Goal: Task Accomplishment & Management: Use online tool/utility

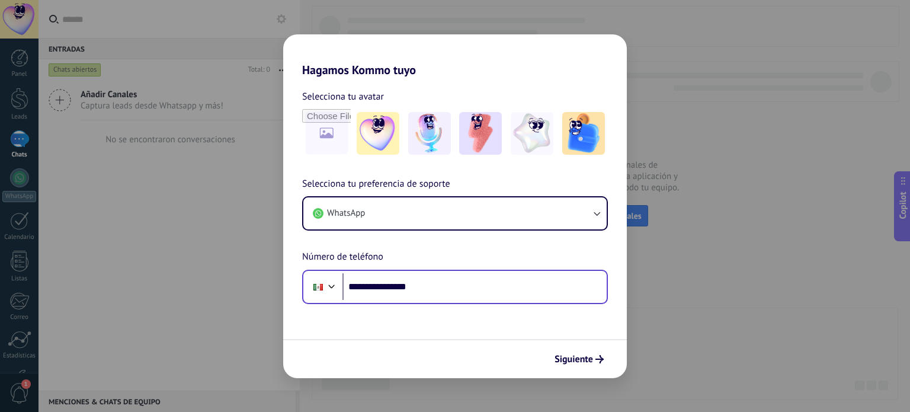
type input "**********"
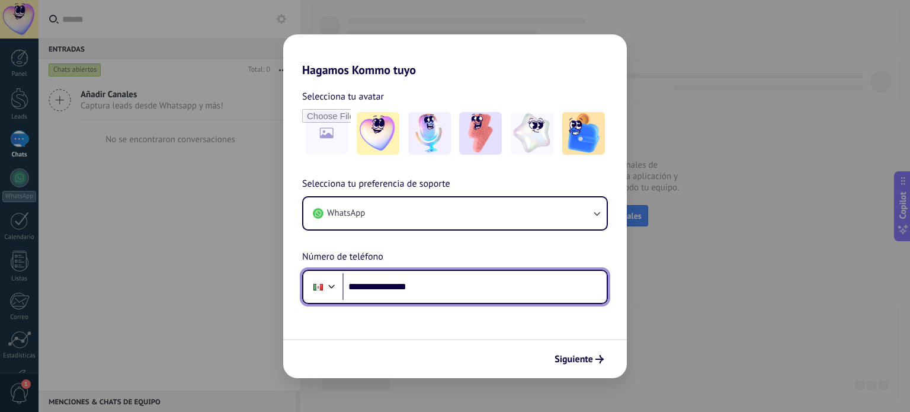
click at [374, 286] on input "**********" at bounding box center [474, 286] width 264 height 27
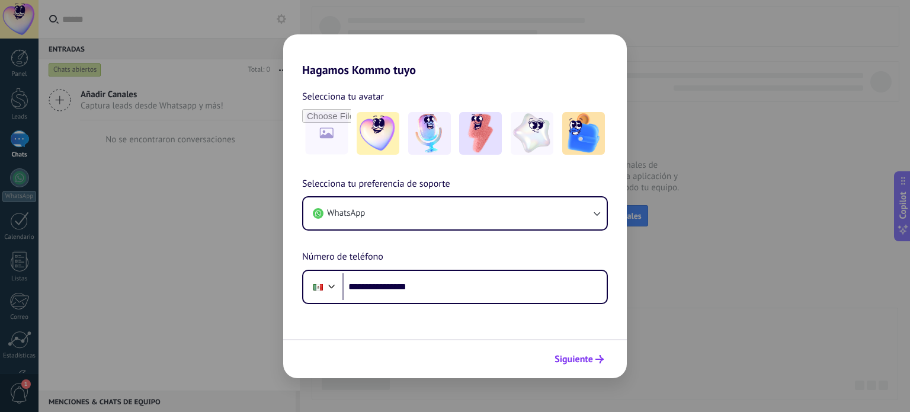
click at [570, 365] on button "Siguiente" at bounding box center [579, 359] width 60 height 20
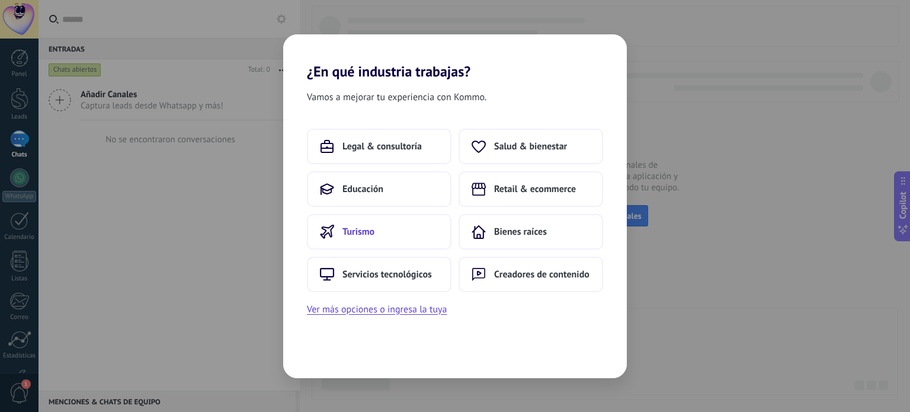
click at [387, 241] on button "Turismo" at bounding box center [379, 232] width 145 height 36
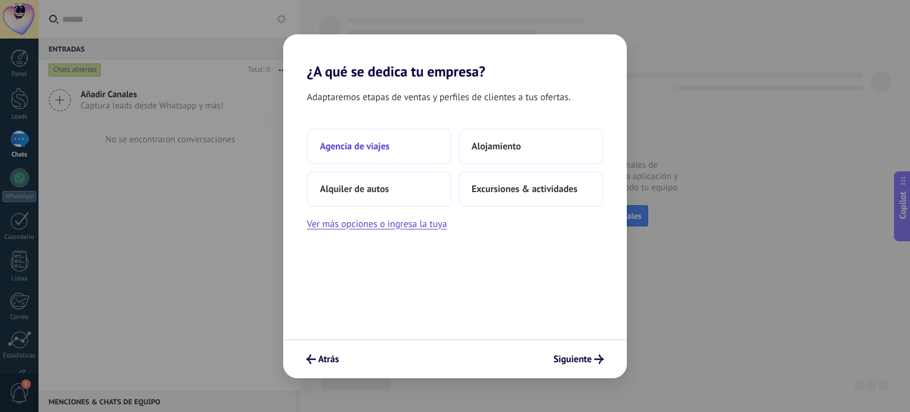
click at [437, 151] on button "Agencia de viajes" at bounding box center [379, 147] width 145 height 36
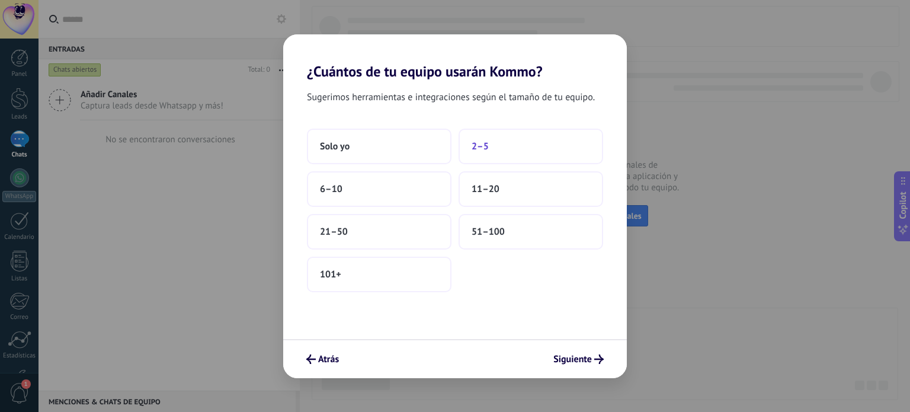
click at [468, 152] on button "2–5" at bounding box center [530, 147] width 145 height 36
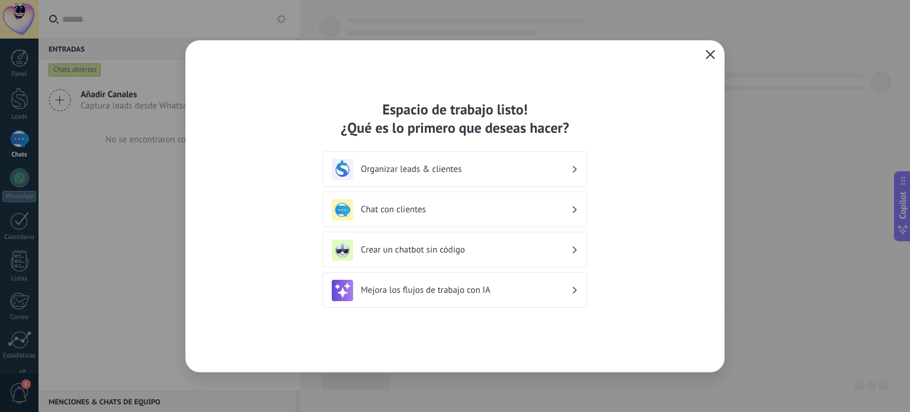
click at [713, 56] on use "button" at bounding box center [710, 54] width 9 height 9
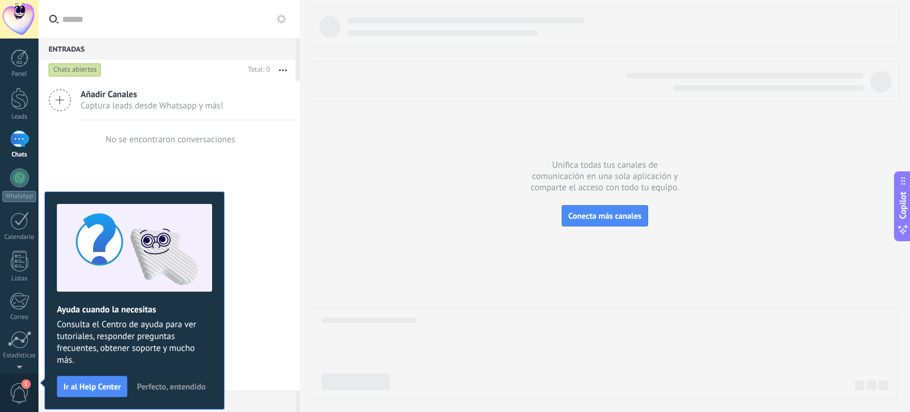
click at [21, 145] on div at bounding box center [19, 138] width 19 height 17
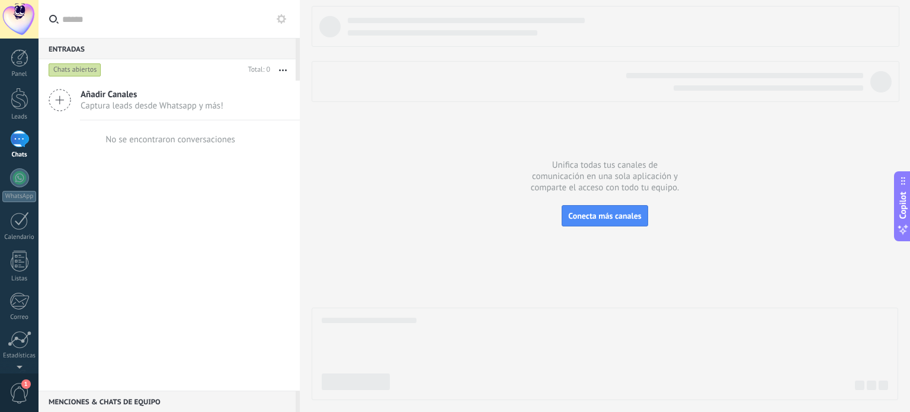
click at [147, 102] on span "Captura leads desde Whatsapp y más!" at bounding box center [152, 105] width 143 height 11
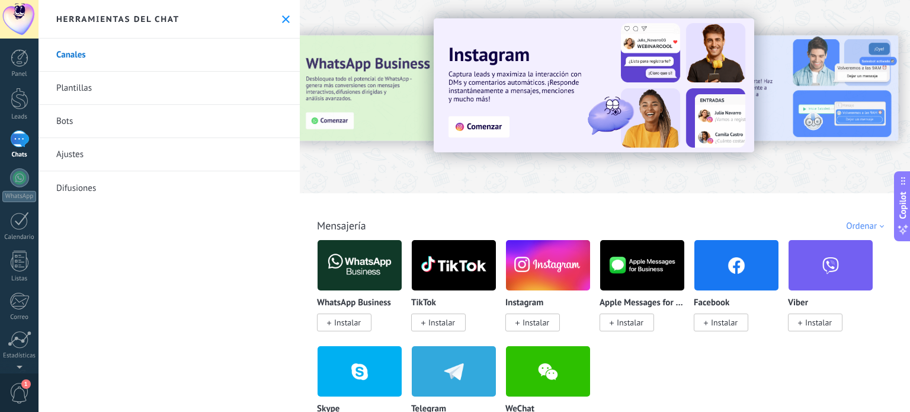
scroll to position [118, 0]
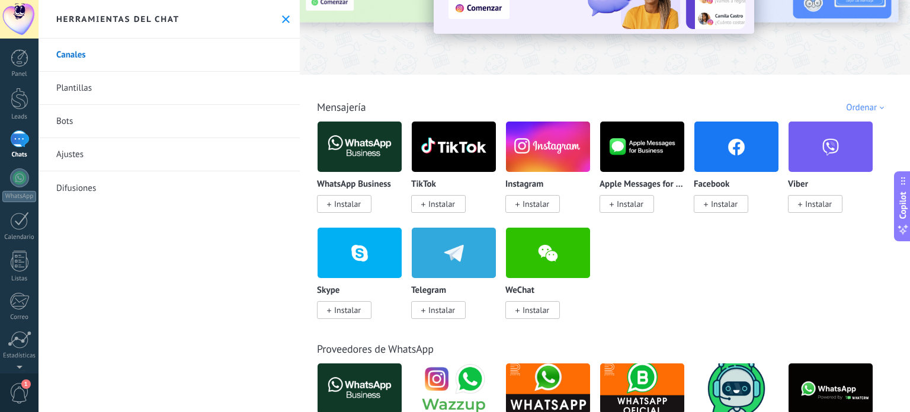
click at [524, 208] on span "Instalar" at bounding box center [535, 203] width 27 height 11
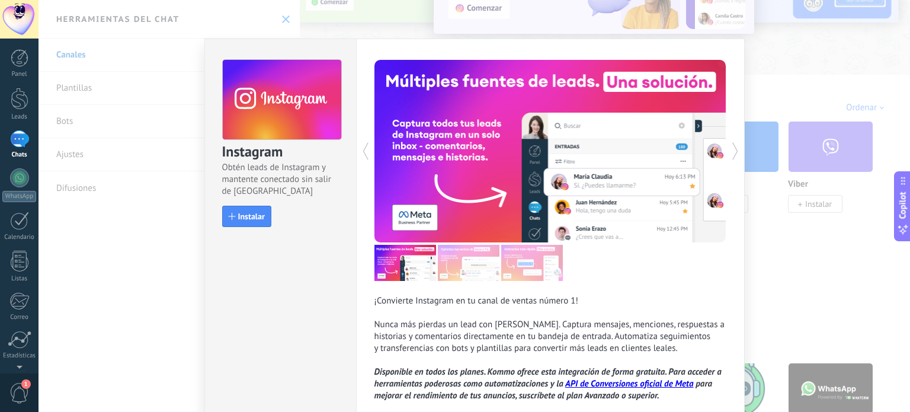
scroll to position [68, 0]
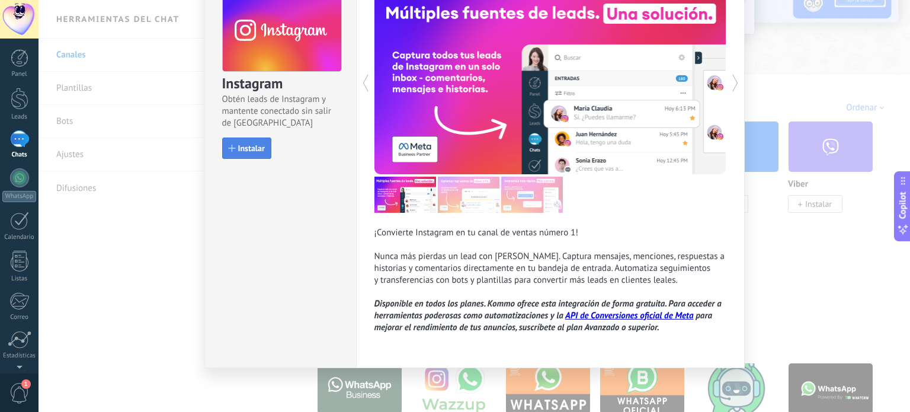
click at [247, 142] on button "Instalar" at bounding box center [246, 147] width 49 height 21
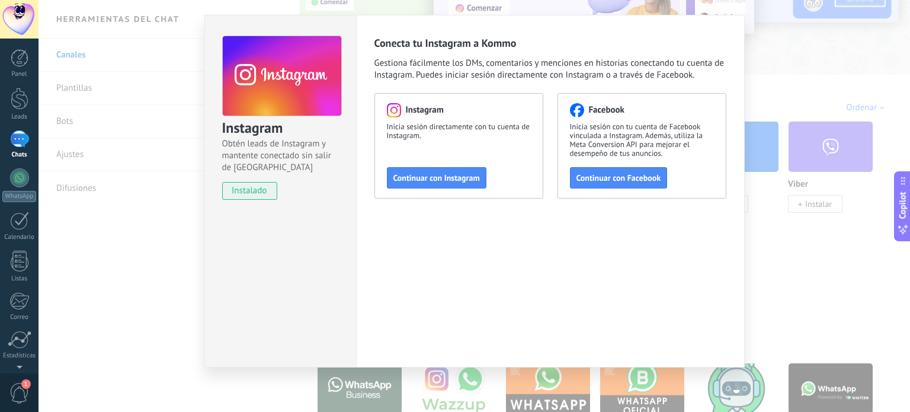
scroll to position [24, 0]
click at [483, 179] on div "Instagram Inicia sesión directamente con tu cuenta de Instagram. Continuar con …" at bounding box center [458, 145] width 169 height 105
click at [472, 179] on span "Continuar con Instagram" at bounding box center [436, 178] width 86 height 8
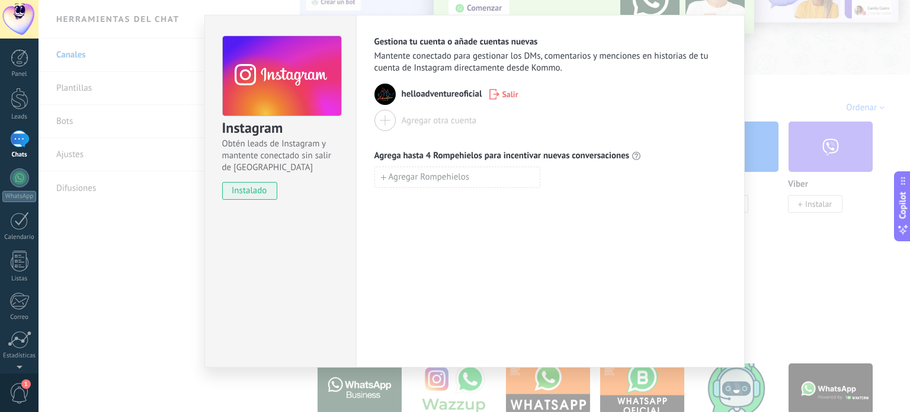
click at [467, 229] on div "Gestiona tu cuenta o añade cuentas nuevas Mantente conectado para gestionar los…" at bounding box center [550, 191] width 389 height 352
click at [611, 262] on div "Gestiona tu cuenta o añade cuentas nuevas Mantente conectado para gestionar los…" at bounding box center [550, 191] width 389 height 352
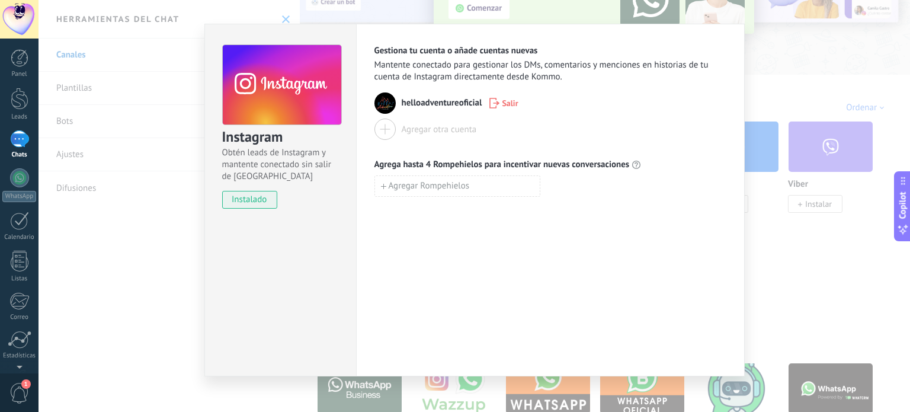
scroll to position [0, 0]
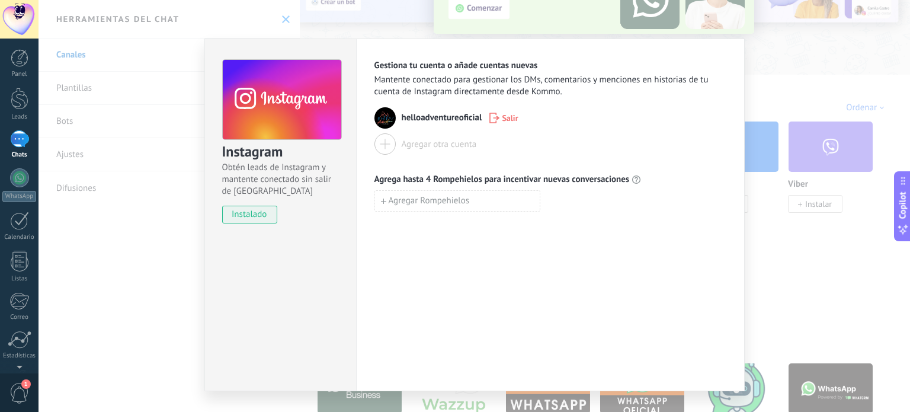
drag, startPoint x: 528, startPoint y: 127, endPoint x: 533, endPoint y: 229, distance: 102.6
click at [528, 127] on div "helloadventureoficial Salir" at bounding box center [550, 117] width 352 height 21
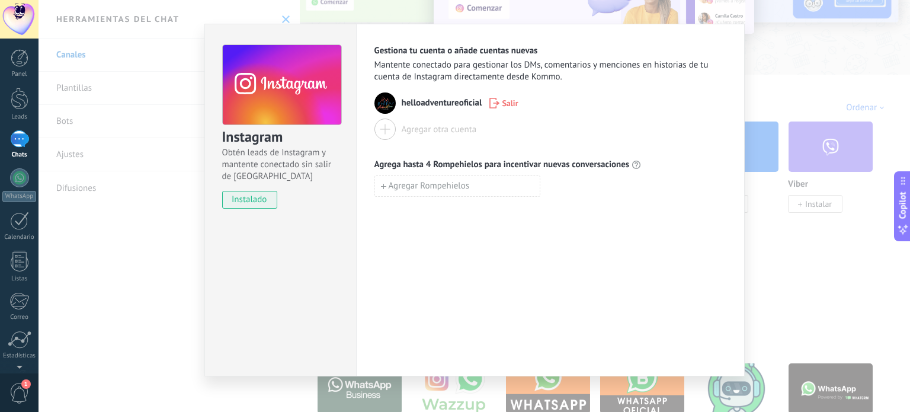
scroll to position [24, 0]
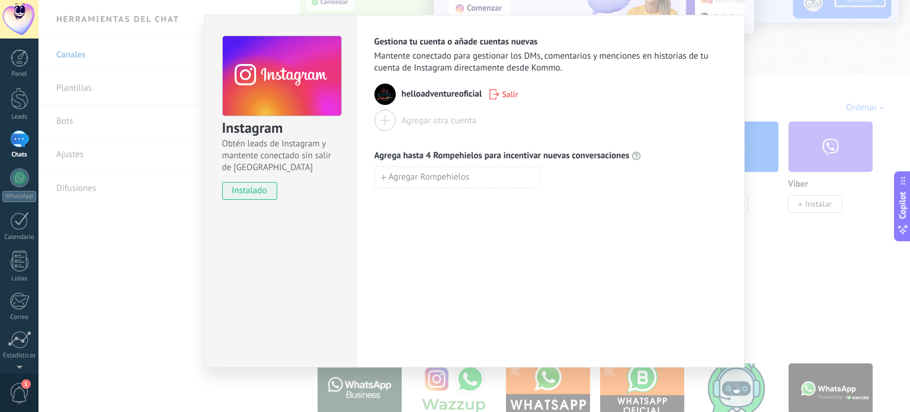
click at [843, 224] on div "Instagram Obtén leads de Instagram y mantente conectado sin salir de Kommo inst…" at bounding box center [473, 206] width 871 height 412
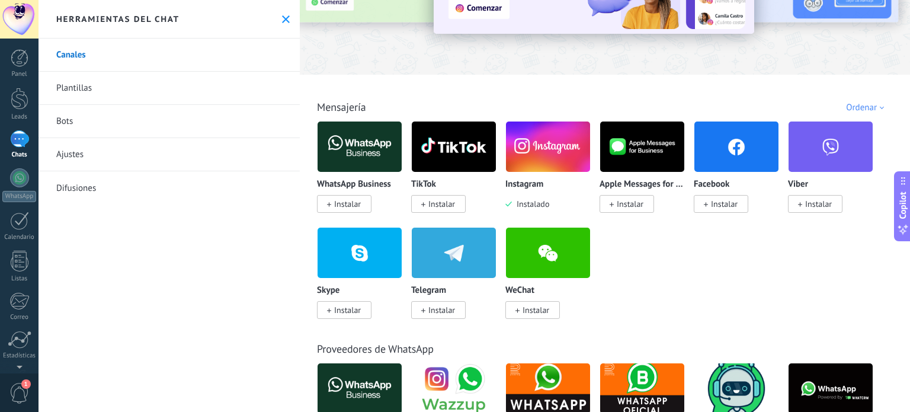
scroll to position [0, 0]
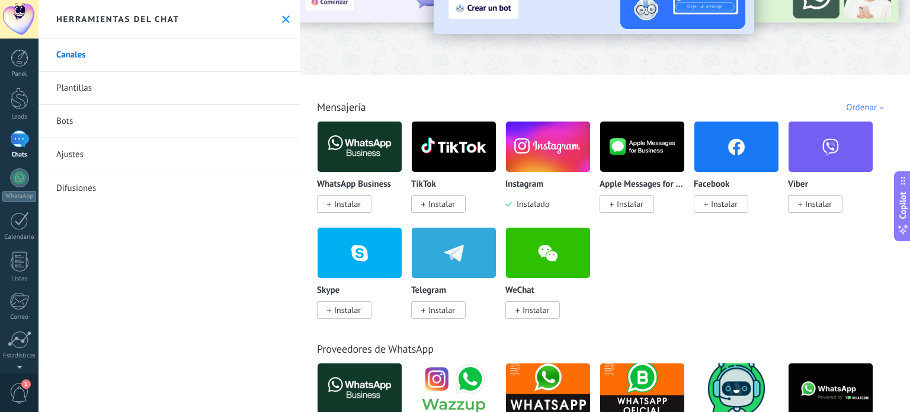
click at [519, 157] on img at bounding box center [548, 146] width 84 height 57
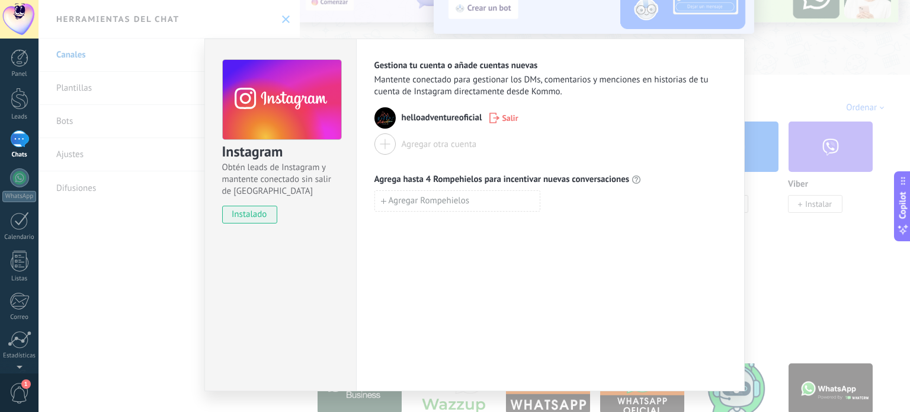
scroll to position [24, 0]
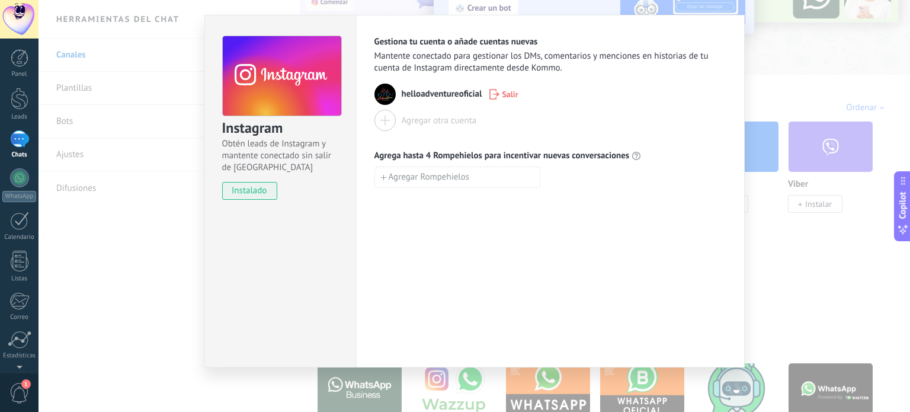
click at [778, 272] on div "Instagram Obtén leads de Instagram y mantente conectado sin salir de Kommo inst…" at bounding box center [473, 206] width 871 height 412
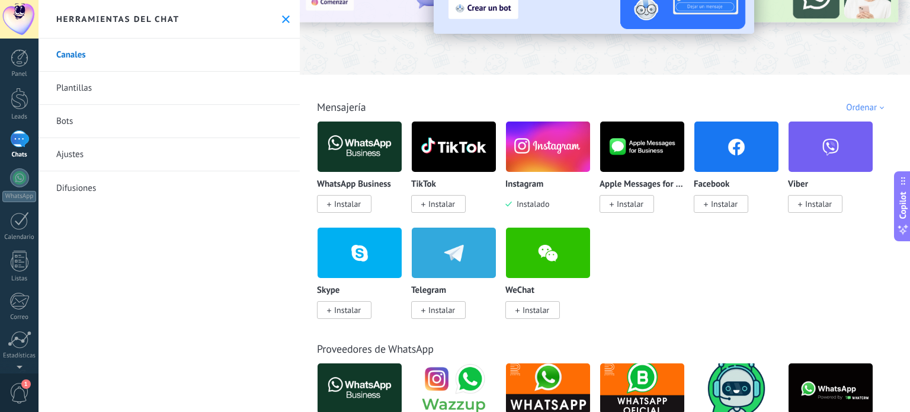
click at [98, 81] on link "Plantillas" at bounding box center [168, 88] width 261 height 33
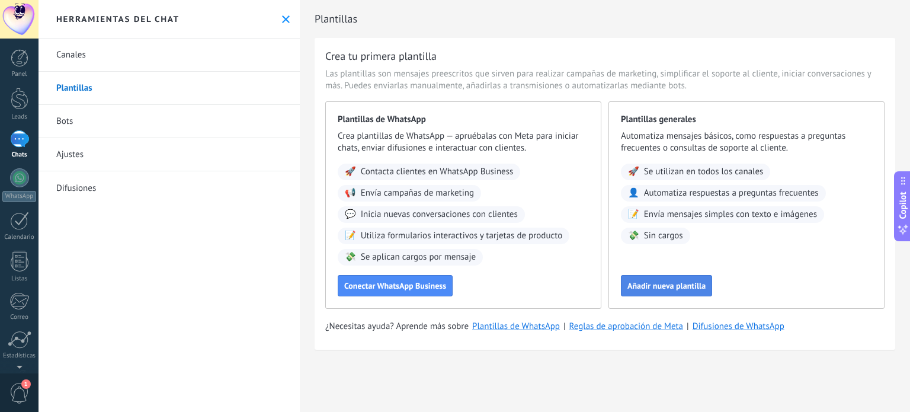
click at [654, 288] on span "Añadir nueva plantilla" at bounding box center [666, 285] width 78 height 8
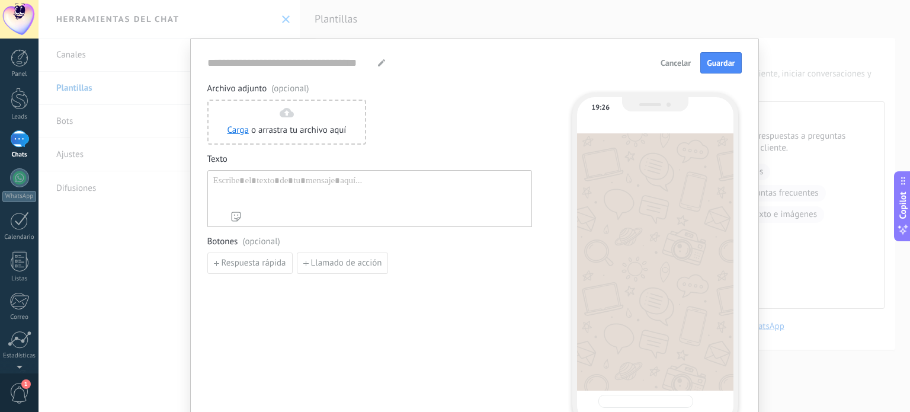
type input "**********"
click at [678, 59] on span "Cancelar" at bounding box center [675, 63] width 30 height 8
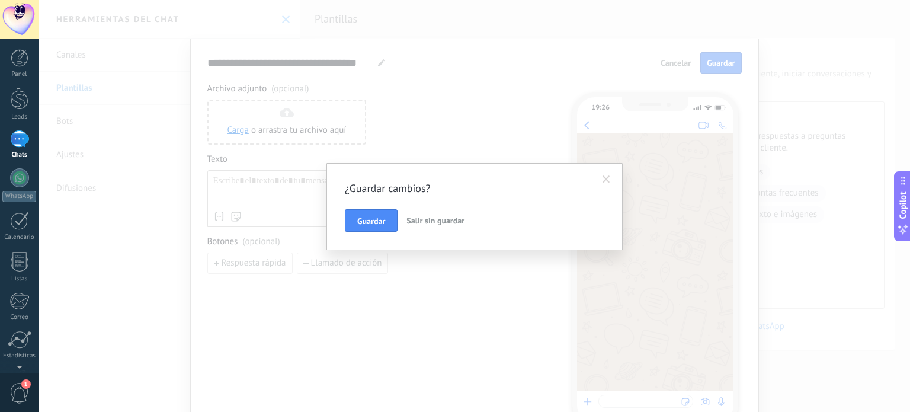
click at [426, 227] on button "Salir sin guardar" at bounding box center [436, 220] width 68 height 23
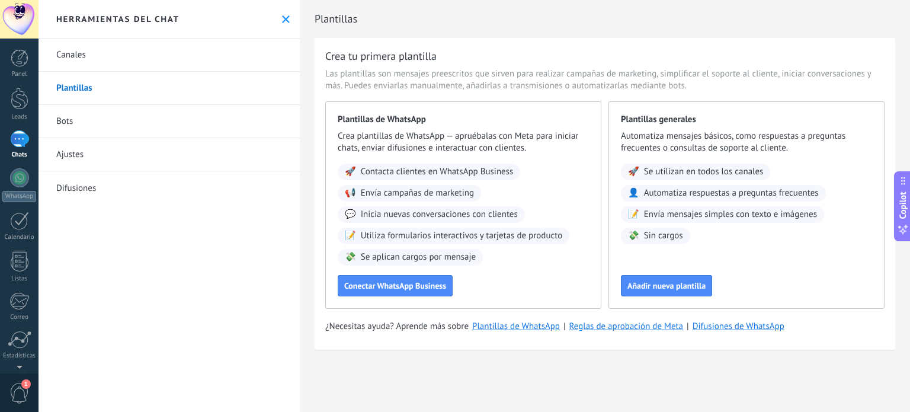
click at [53, 127] on link "Bots" at bounding box center [168, 121] width 261 height 33
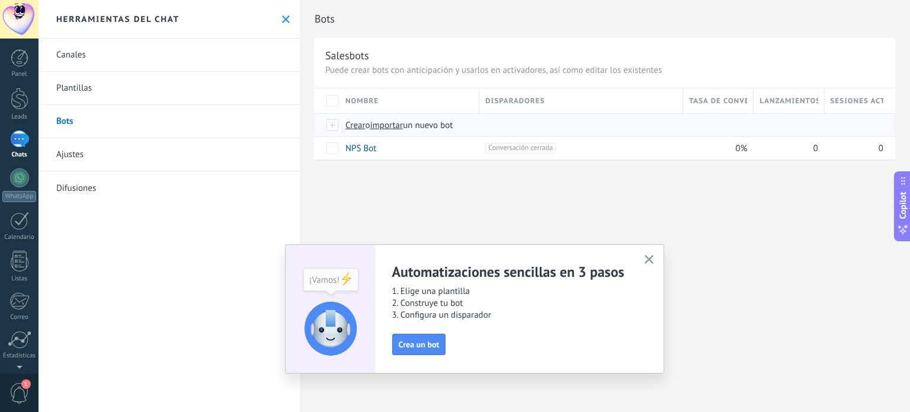
click at [353, 130] on span "Crear" at bounding box center [355, 125] width 20 height 11
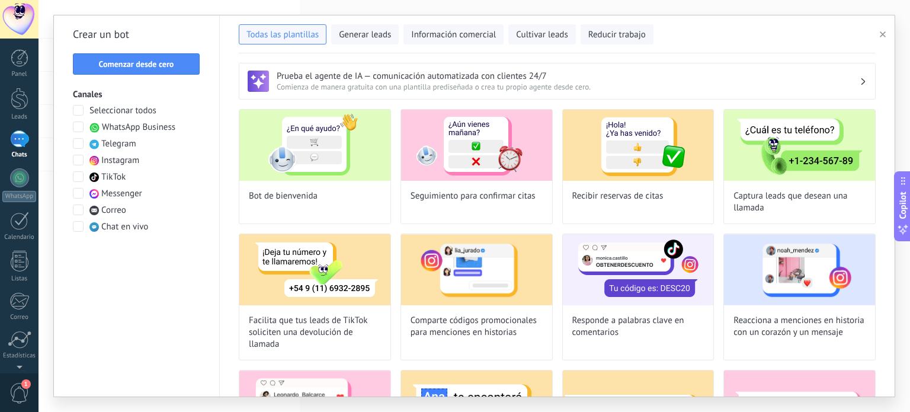
click at [130, 159] on span "Instagram" at bounding box center [120, 161] width 38 height 12
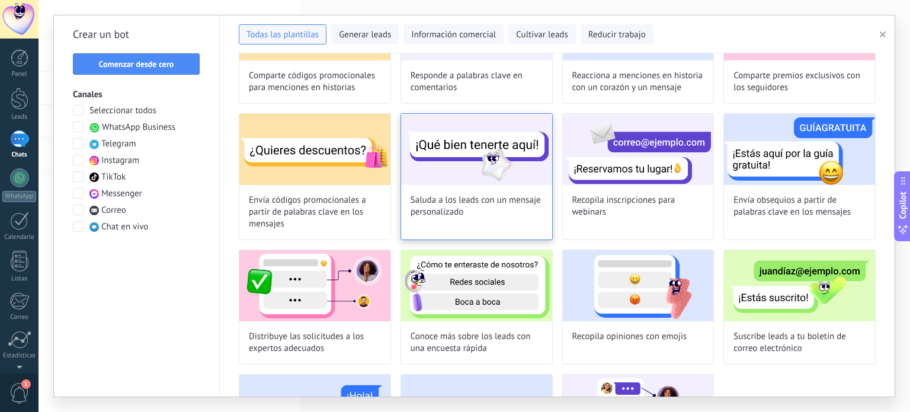
scroll to position [107, 0]
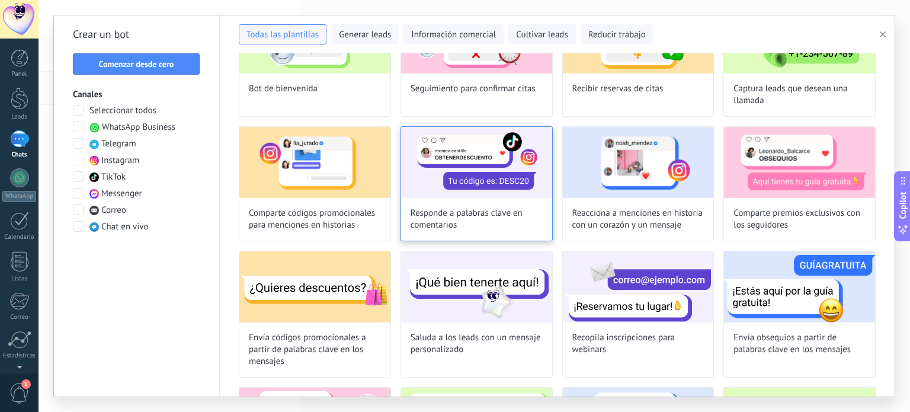
click at [493, 209] on span "Responde a palabras clave en comentarios" at bounding box center [476, 219] width 132 height 24
type input "**********"
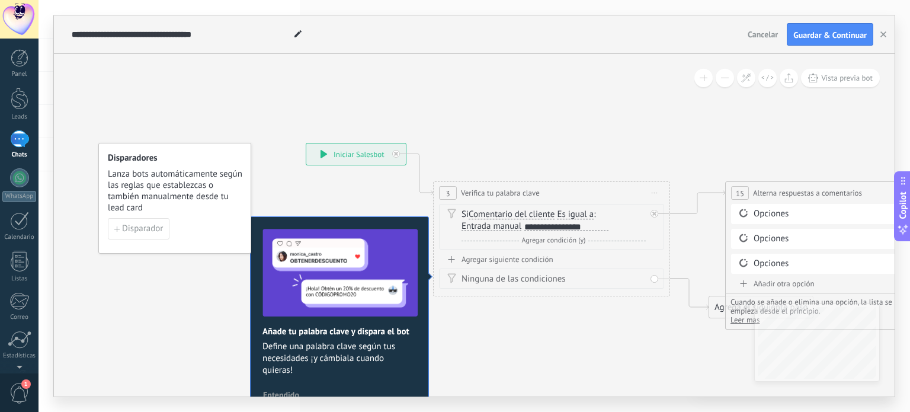
click at [573, 219] on span "Es igual a" at bounding box center [575, 214] width 37 height 9
click at [573, 219] on button "Es igual a" at bounding box center [625, 214] width 148 height 21
click at [598, 226] on div "**********" at bounding box center [566, 226] width 84 height 9
drag, startPoint x: 608, startPoint y: 225, endPoint x: 455, endPoint y: 220, distance: 152.9
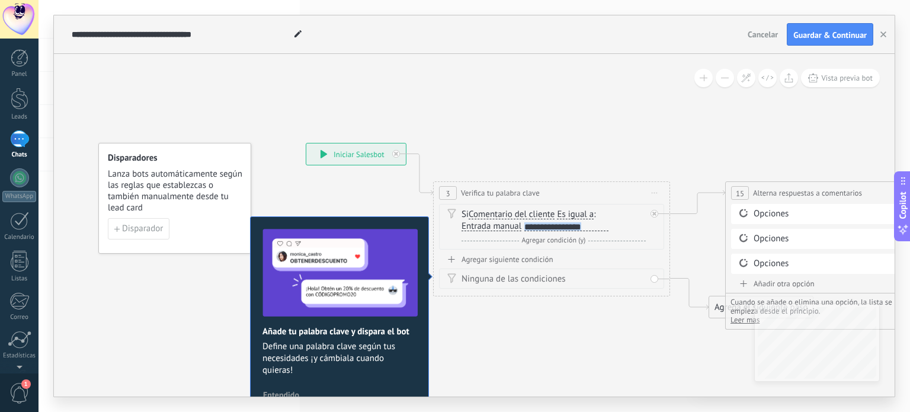
click at [454, 220] on div "Si Comentario del cliente Mensaje del cliente Comentario del cliente El cliente…" at bounding box center [551, 227] width 225 height 46
click at [532, 229] on div at bounding box center [534, 226] width 21 height 9
click at [531, 224] on div at bounding box center [534, 226] width 21 height 9
click at [528, 227] on div at bounding box center [534, 226] width 21 height 9
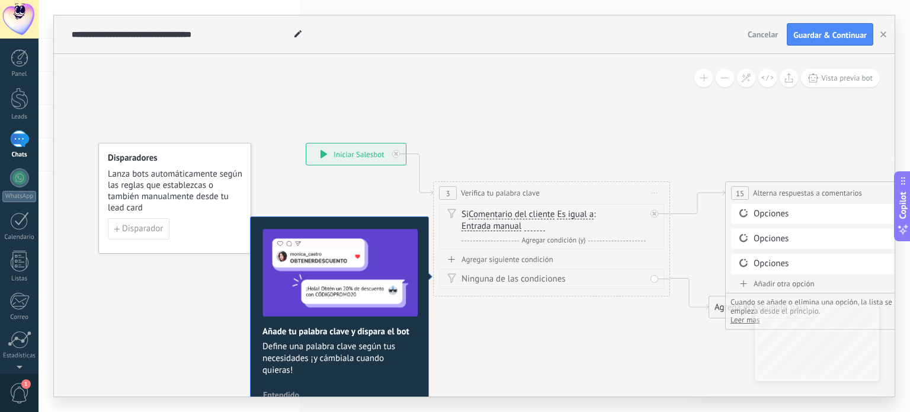
click at [528, 227] on div at bounding box center [534, 226] width 21 height 9
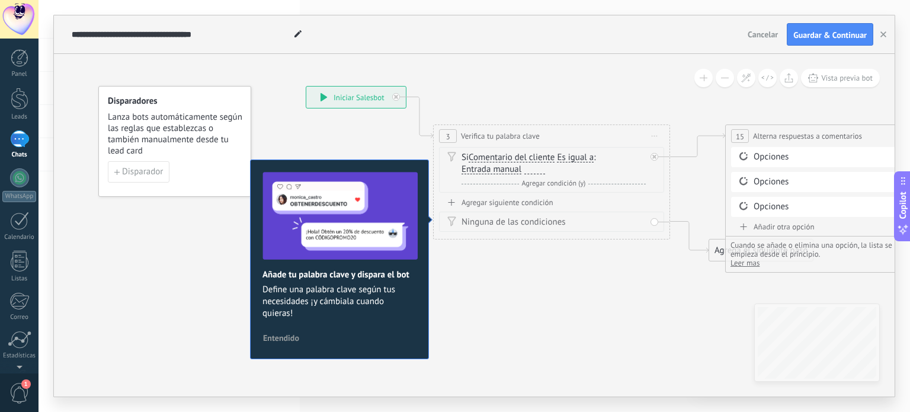
click at [531, 168] on div at bounding box center [534, 169] width 21 height 9
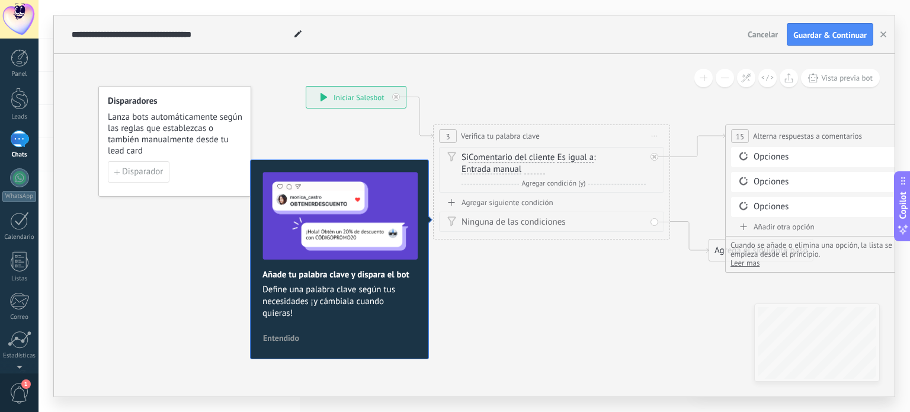
click at [531, 168] on div at bounding box center [534, 169] width 21 height 9
click at [535, 185] on span "Agregar condición (y)" at bounding box center [554, 183] width 70 height 9
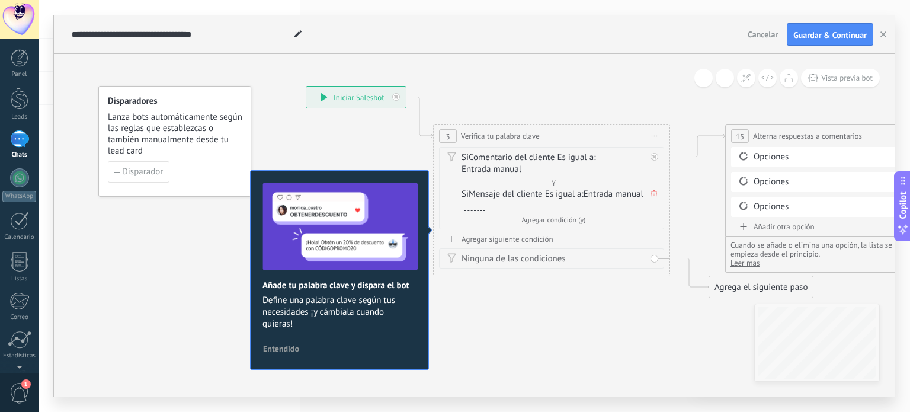
click at [533, 172] on div at bounding box center [534, 169] width 21 height 9
drag, startPoint x: 533, startPoint y: 172, endPoint x: 526, endPoint y: 171, distance: 7.3
click at [523, 171] on div at bounding box center [533, 170] width 24 height 11
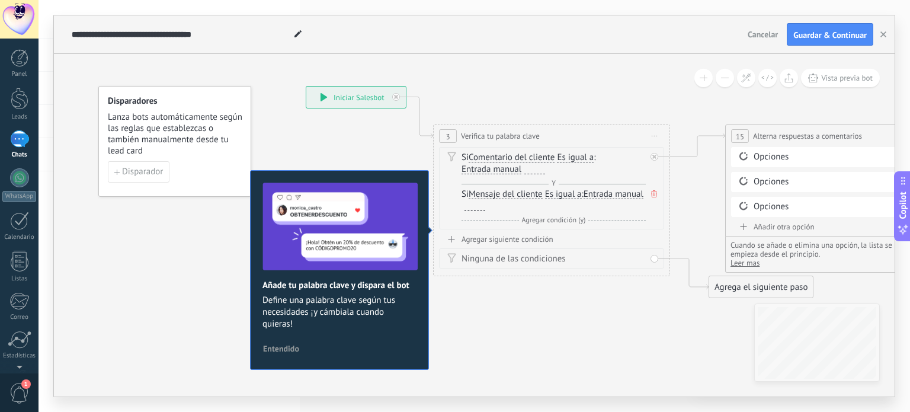
click at [529, 171] on div at bounding box center [534, 169] width 21 height 9
click at [658, 139] on span "Iniciar vista previa aquí Cambiar nombre Duplicar [GEOGRAPHIC_DATA]" at bounding box center [654, 135] width 19 height 17
click at [533, 168] on div at bounding box center [534, 169] width 21 height 9
click at [622, 203] on div "Si Mensaje del cliente Mensaje del cliente Comentario del cliente El cliente Có…" at bounding box center [553, 200] width 184 height 24
click at [485, 208] on div at bounding box center [474, 205] width 21 height 9
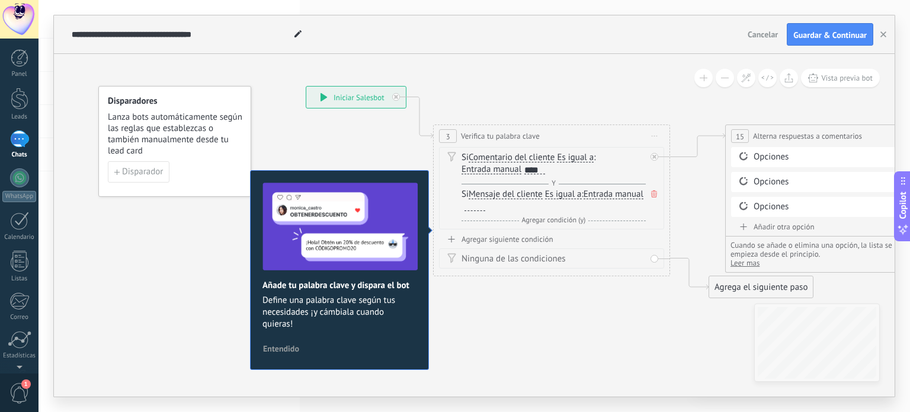
click at [654, 195] on icon at bounding box center [654, 193] width 6 height 7
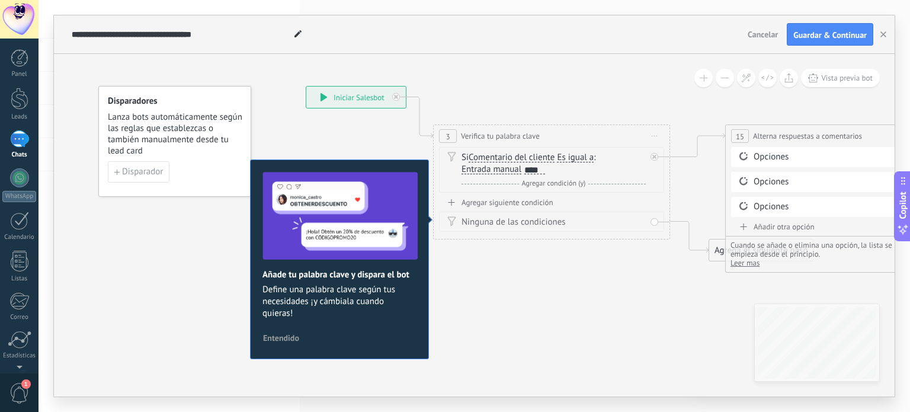
click at [528, 197] on div "Agregar siguiente condición" at bounding box center [551, 202] width 225 height 10
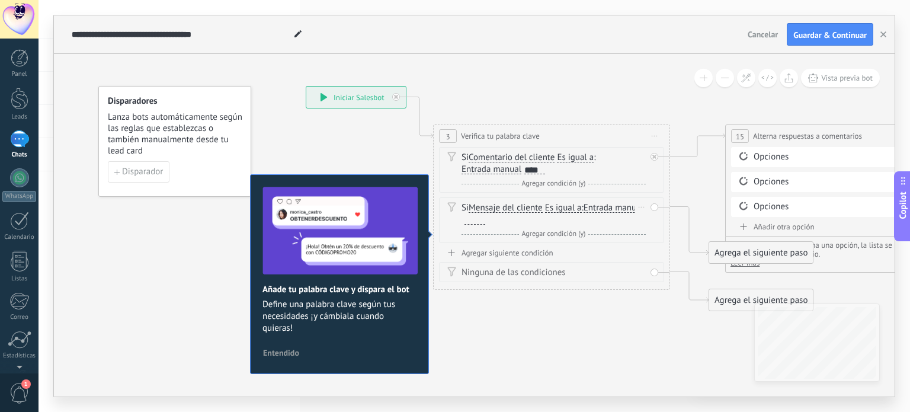
click at [571, 208] on span "Es igual a" at bounding box center [563, 207] width 37 height 9
click at [571, 208] on button "Es igual a" at bounding box center [613, 207] width 148 height 21
click at [575, 225] on span "No es igual" at bounding box center [603, 229] width 143 height 12
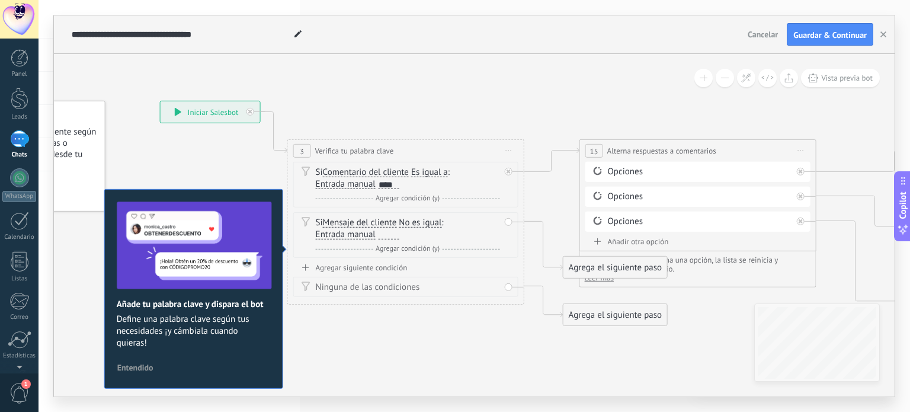
drag, startPoint x: 702, startPoint y: 186, endPoint x: 533, endPoint y: 209, distance: 170.4
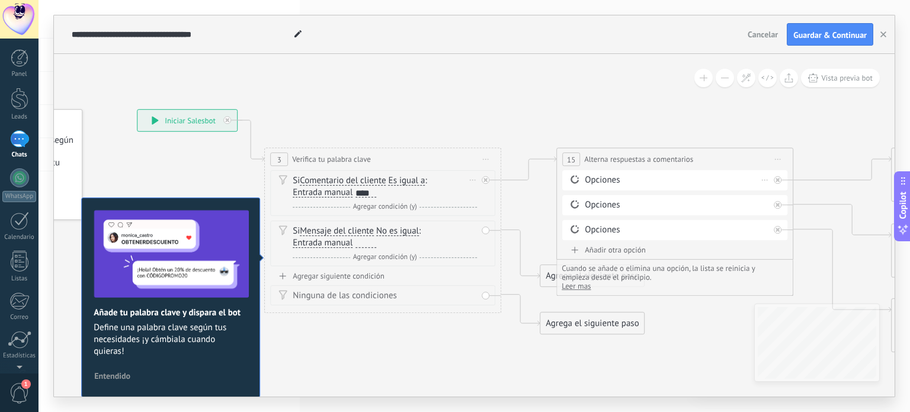
click at [619, 182] on div "Opciones" at bounding box center [677, 180] width 184 height 12
click at [609, 185] on div "Opciones" at bounding box center [677, 180] width 184 height 12
drag, startPoint x: 608, startPoint y: 177, endPoint x: 649, endPoint y: 187, distance: 42.1
click at [608, 175] on div "Opciones" at bounding box center [677, 180] width 184 height 12
click at [775, 227] on div at bounding box center [778, 230] width 8 height 8
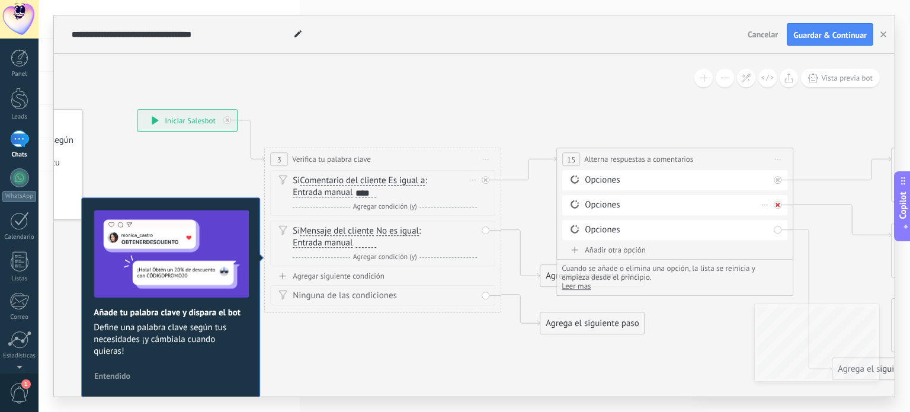
click at [775, 203] on icon at bounding box center [777, 205] width 4 height 4
click at [778, 179] on icon at bounding box center [777, 180] width 4 height 4
click at [609, 229] on div "Opciones" at bounding box center [677, 230] width 184 height 12
click at [595, 185] on div "Opciones" at bounding box center [677, 180] width 184 height 12
click at [595, 178] on div "Opciones" at bounding box center [677, 180] width 184 height 12
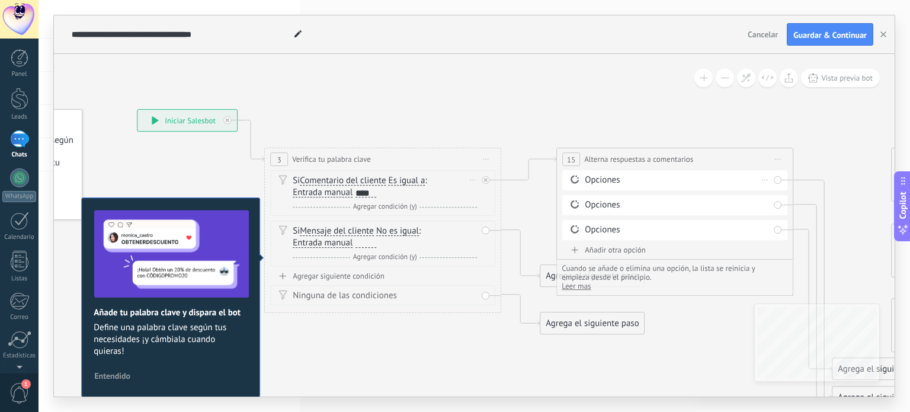
click at [595, 178] on div "Opciones" at bounding box center [677, 180] width 184 height 12
click at [580, 181] on span at bounding box center [574, 178] width 20 height 9
click at [573, 175] on icon at bounding box center [574, 179] width 8 height 8
click at [763, 180] on div "Borrar" at bounding box center [764, 179] width 13 height 17
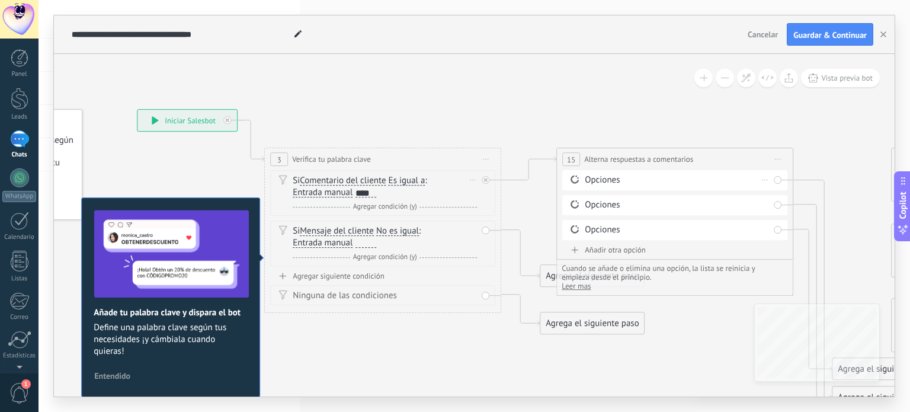
click at [766, 178] on div "Borrar" at bounding box center [764, 179] width 13 height 17
click at [769, 192] on div "Borrar" at bounding box center [783, 197] width 53 height 20
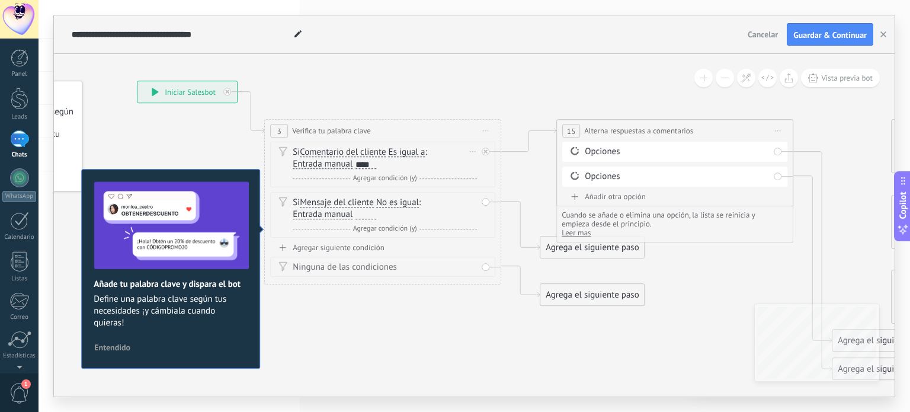
click at [599, 157] on div "Opciones" at bounding box center [677, 152] width 184 height 12
click at [606, 152] on div "Opciones" at bounding box center [677, 152] width 184 height 12
click at [759, 154] on div "Opciones" at bounding box center [677, 152] width 184 height 12
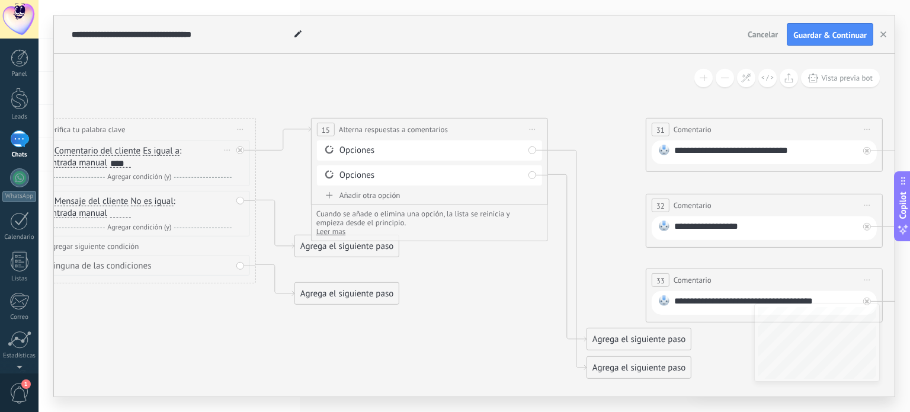
drag, startPoint x: 731, startPoint y: 253, endPoint x: 486, endPoint y: 252, distance: 245.2
click at [486, 252] on icon at bounding box center [768, 243] width 2347 height 920
